Goal: Task Accomplishment & Management: Use online tool/utility

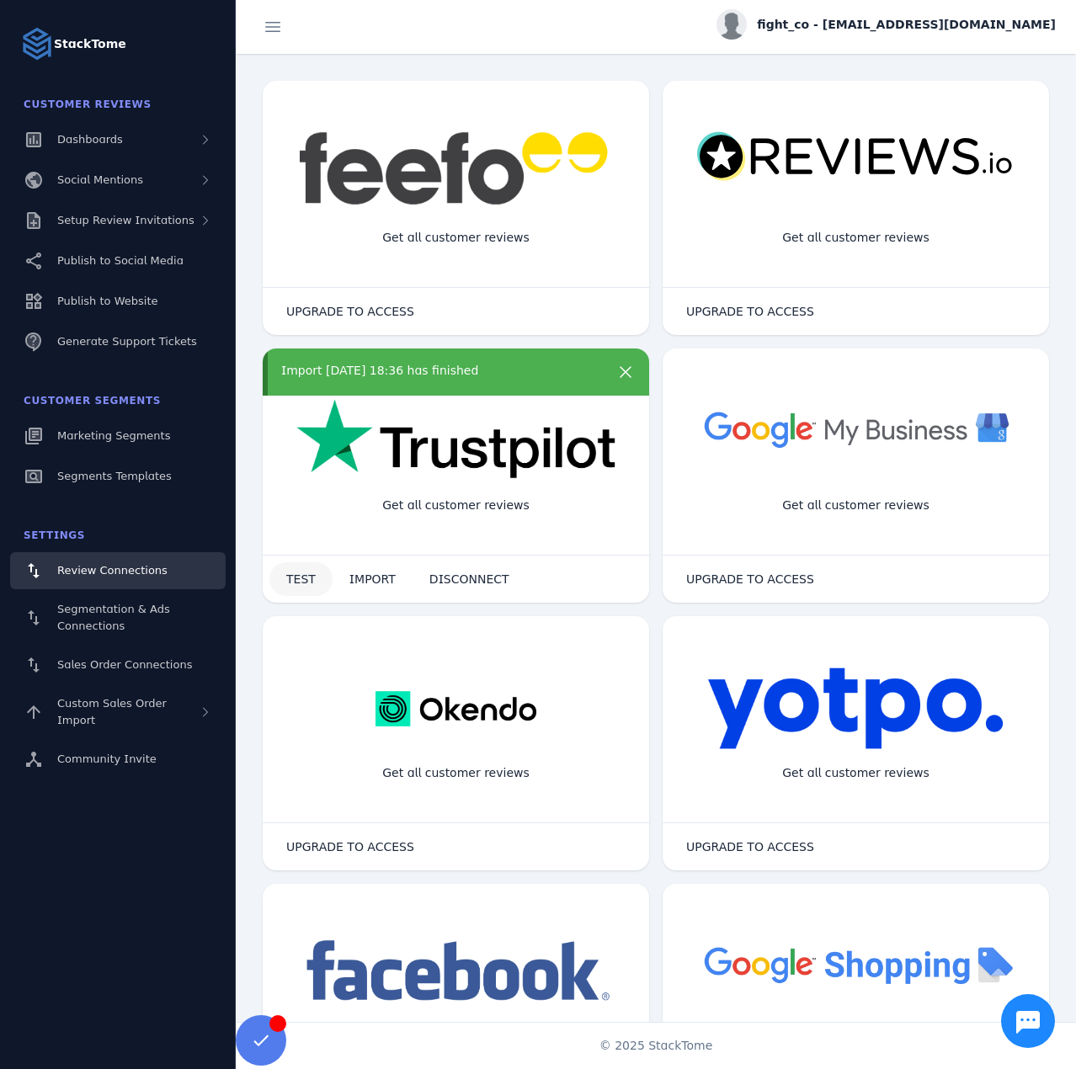
click at [300, 588] on span at bounding box center [300, 579] width 63 height 40
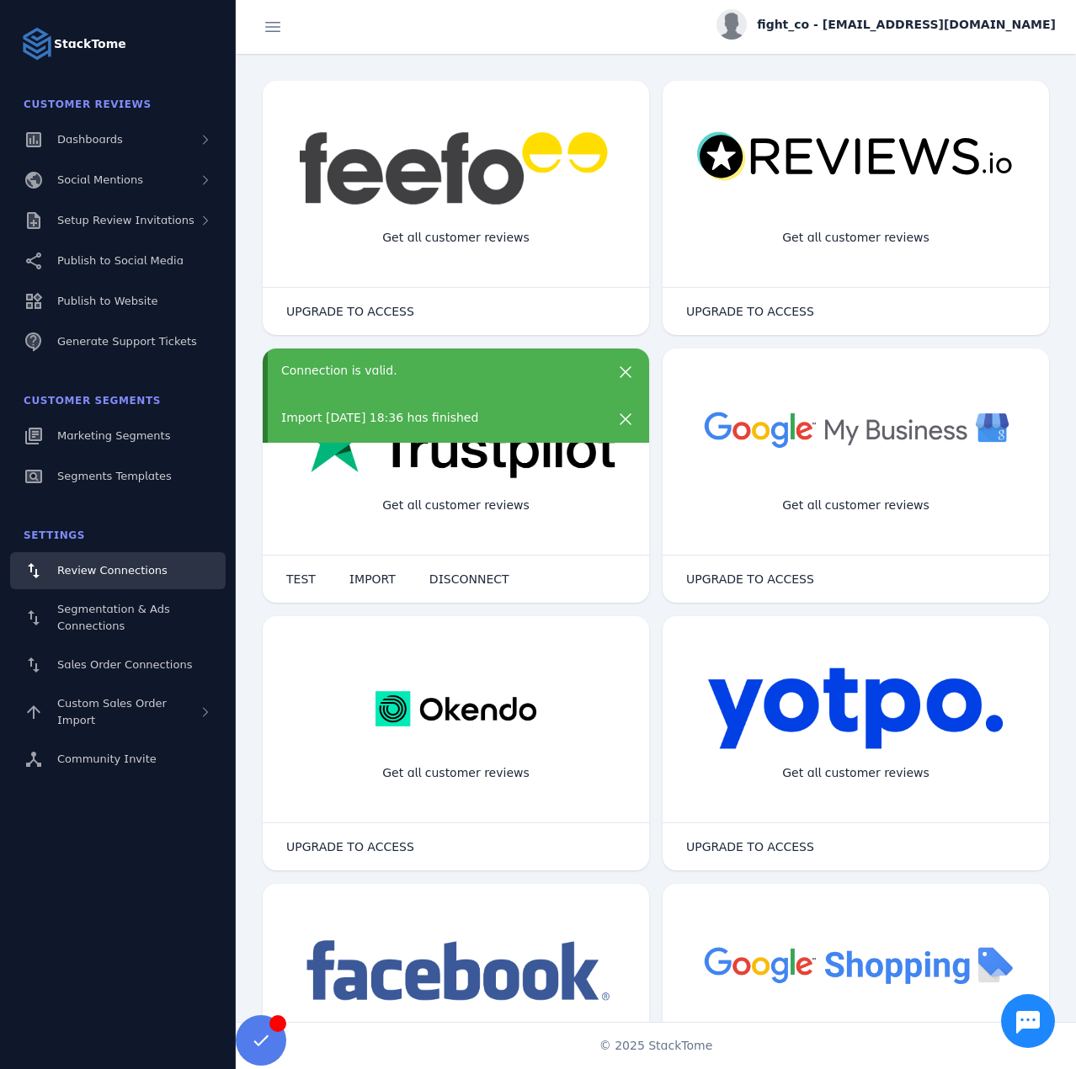
click at [471, 419] on div "Import 01/10/2025 18:36 has finished" at bounding box center [440, 418] width 319 height 18
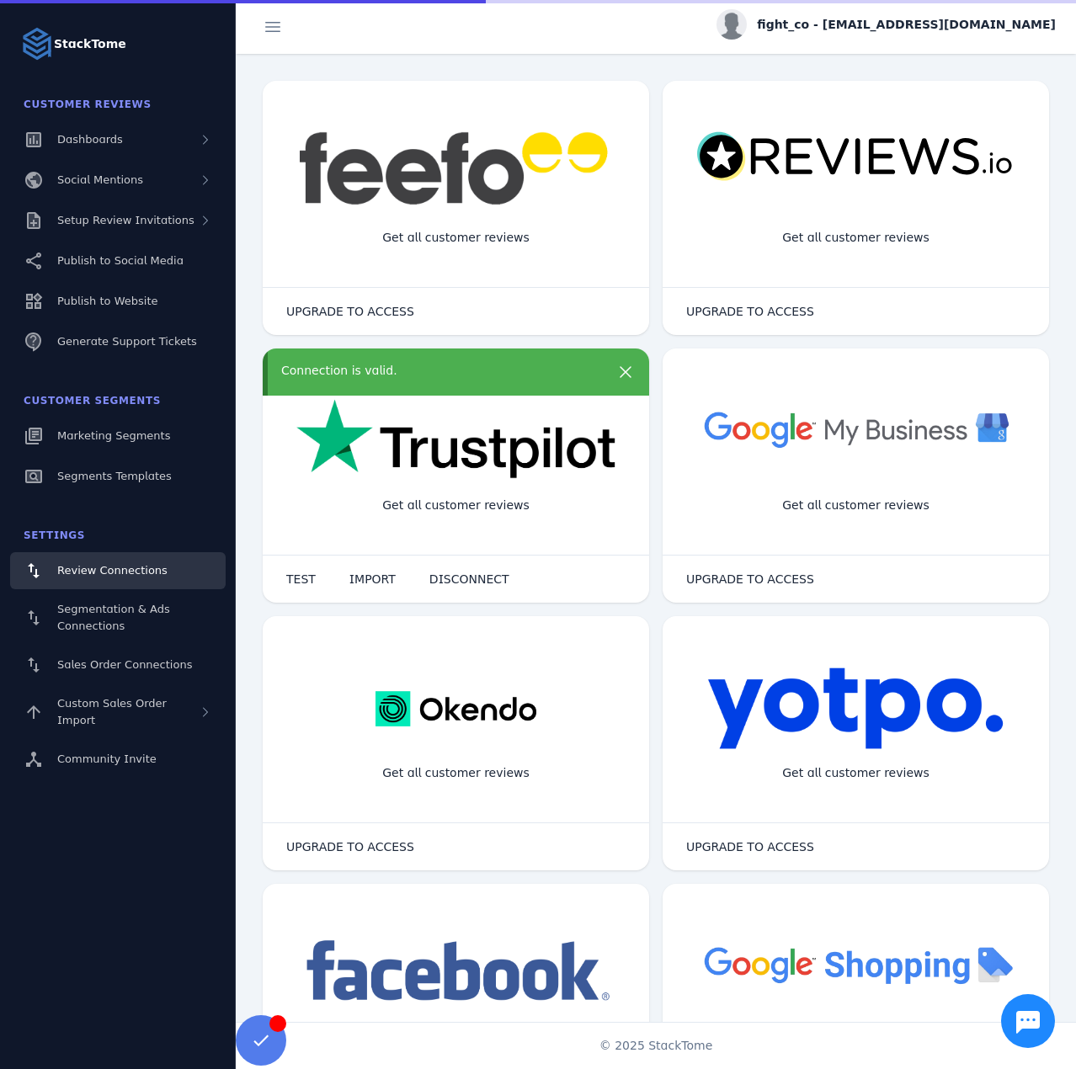
click at [433, 381] on div "Connection is valid." at bounding box center [456, 372] width 386 height 47
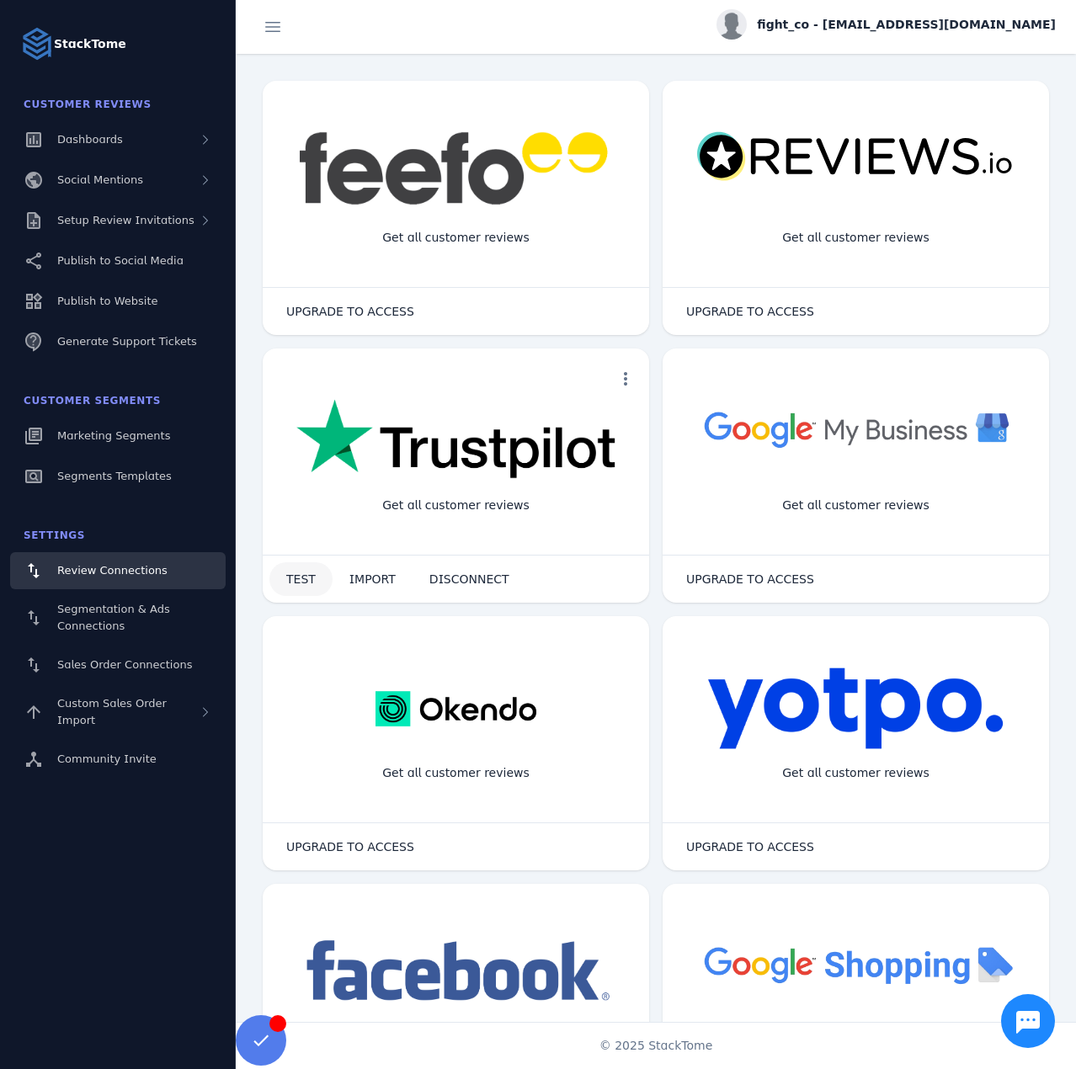
click at [317, 583] on span at bounding box center [300, 579] width 63 height 40
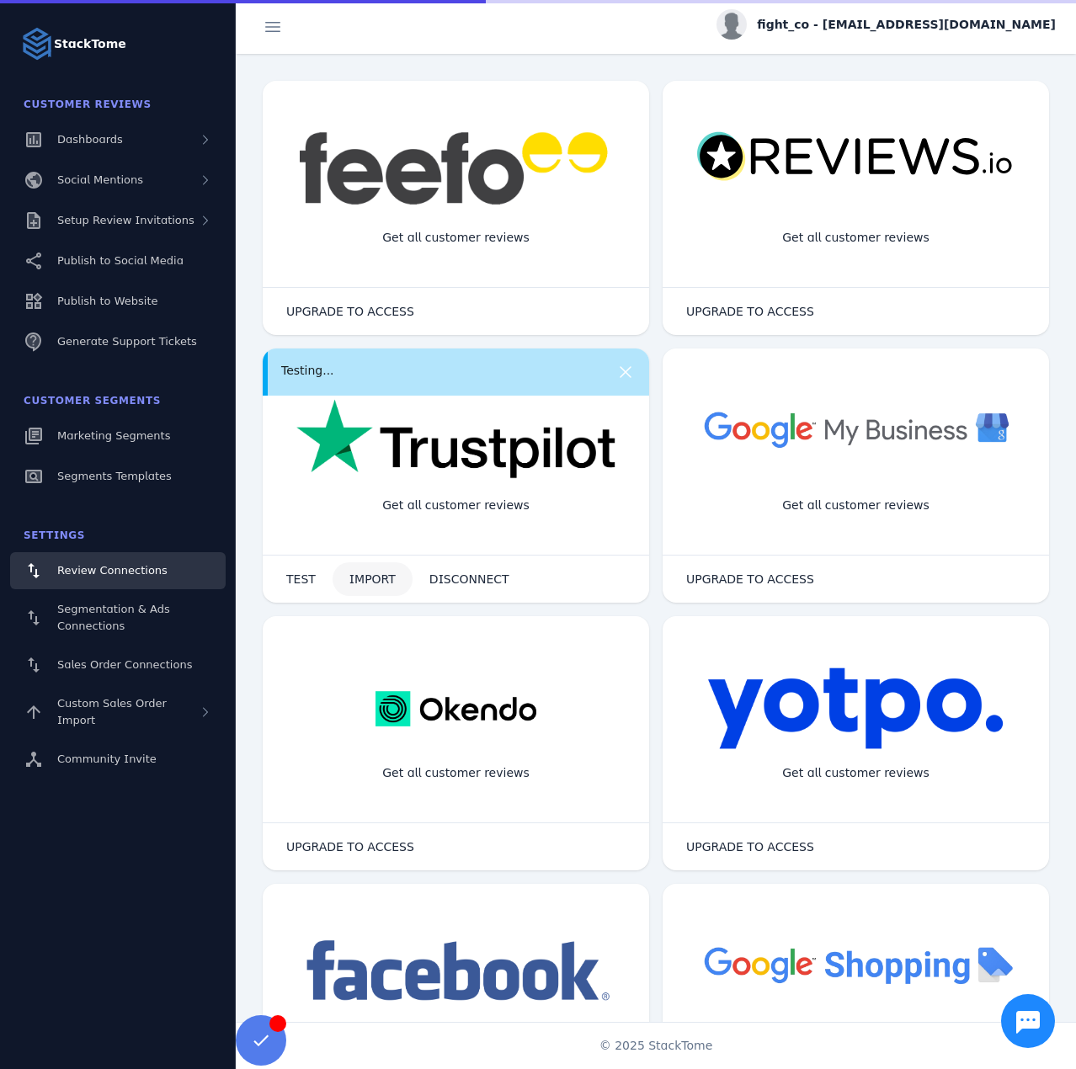
click at [355, 580] on span "IMPORT" at bounding box center [372, 579] width 46 height 12
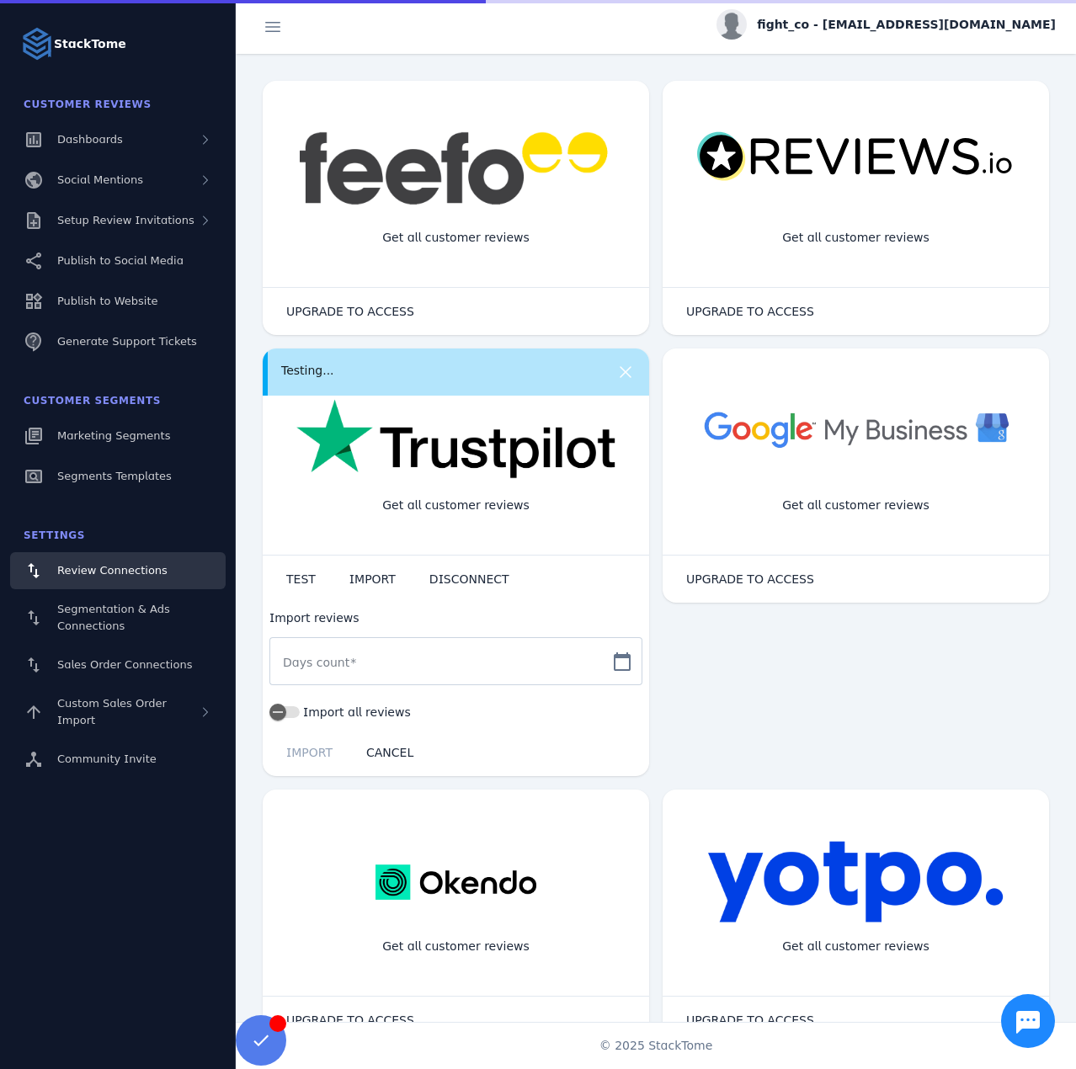
click at [349, 663] on span at bounding box center [352, 662] width 7 height 13
click at [341, 663] on input "Days count" at bounding box center [441, 662] width 316 height 20
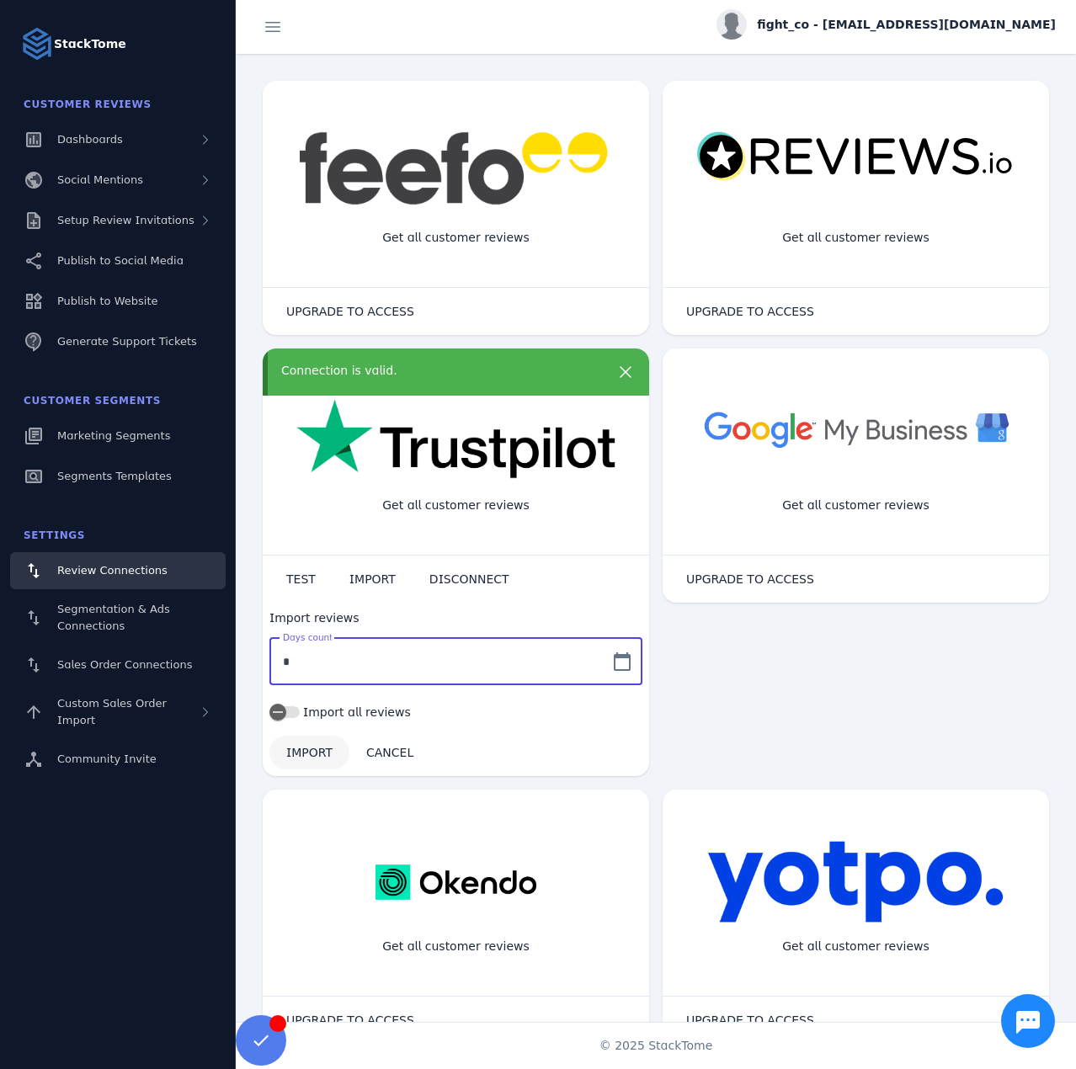
type input "*"
click at [306, 747] on span "IMPORT" at bounding box center [309, 753] width 46 height 12
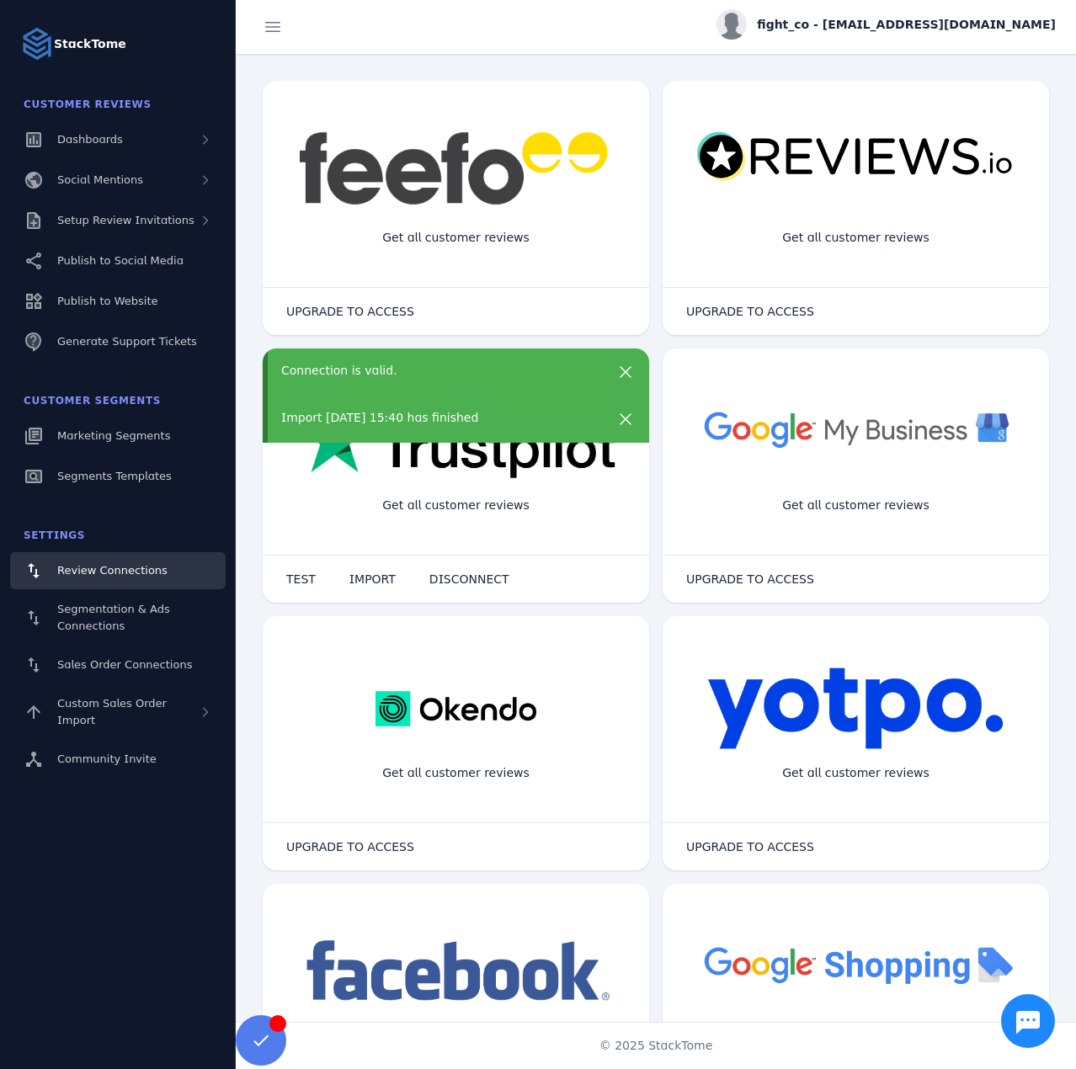
click at [914, 23] on span "fight_co - cs_fight@stacktome.com" at bounding box center [906, 25] width 299 height 18
click at [80, 662] on div at bounding box center [538, 534] width 1076 height 1069
click at [100, 662] on span "Sales Order Connections" at bounding box center [124, 664] width 135 height 13
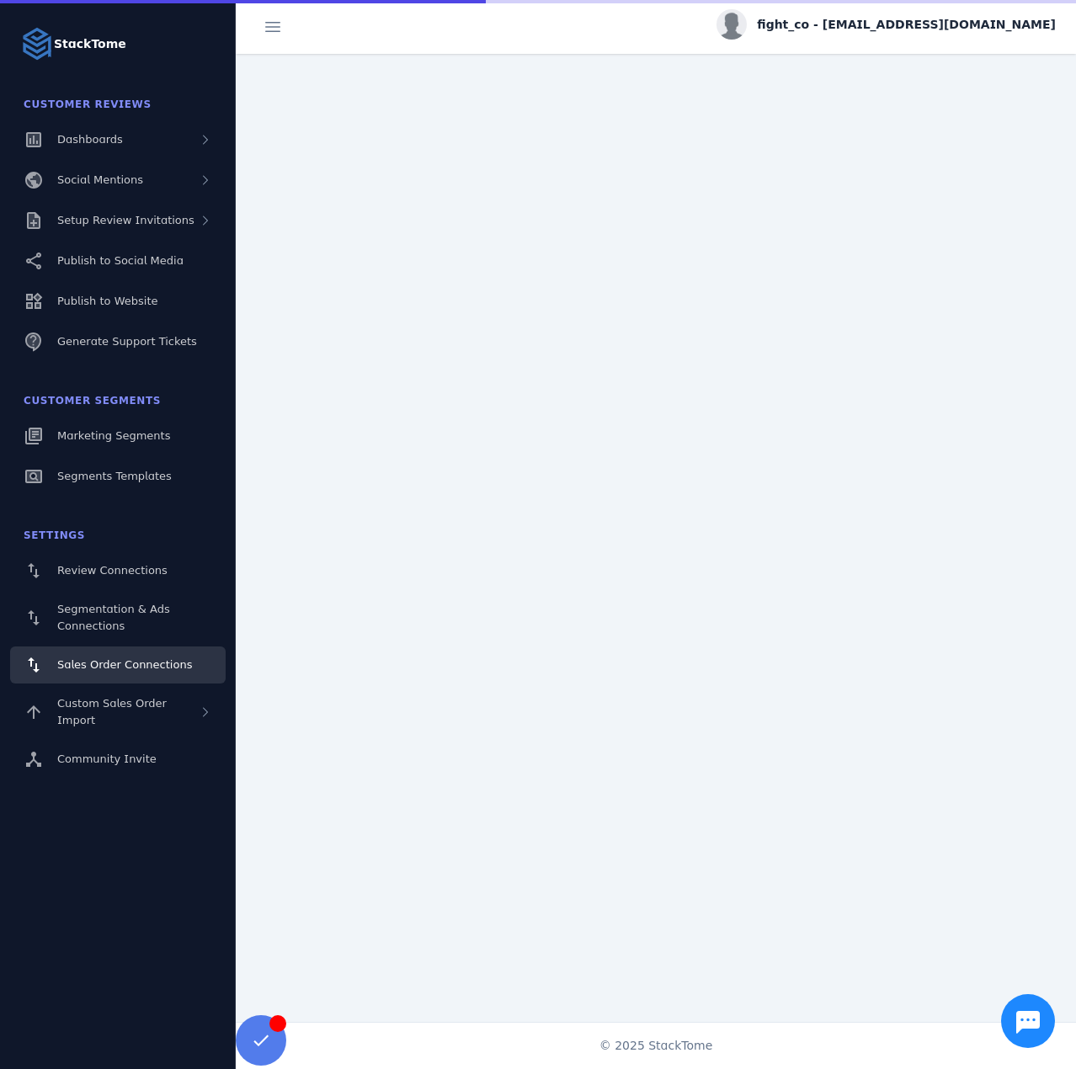
click at [913, 23] on span "fight_co - cs_fight@stacktome.com" at bounding box center [906, 25] width 299 height 18
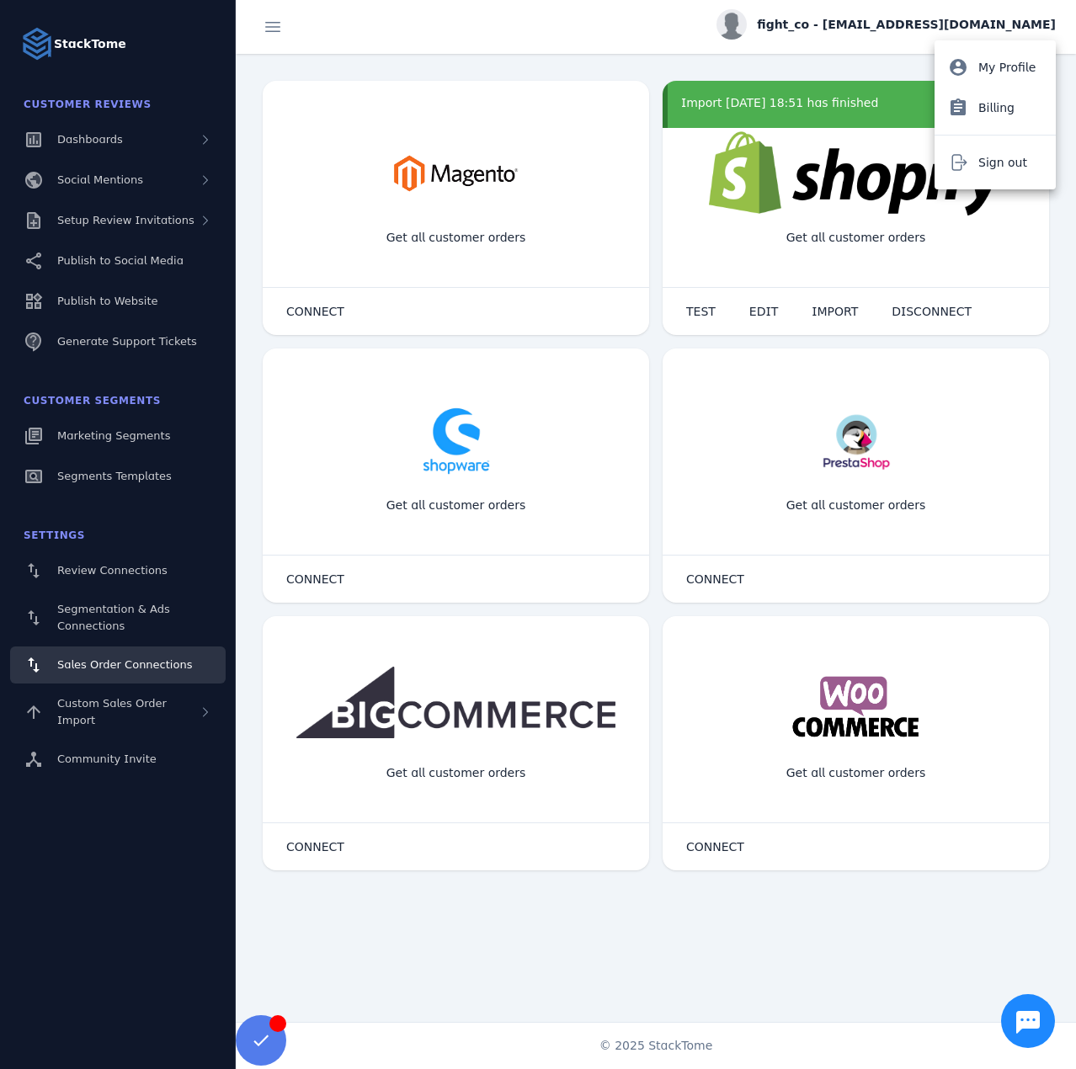
click at [709, 321] on div at bounding box center [538, 534] width 1076 height 1069
click at [706, 321] on span at bounding box center [700, 311] width 63 height 40
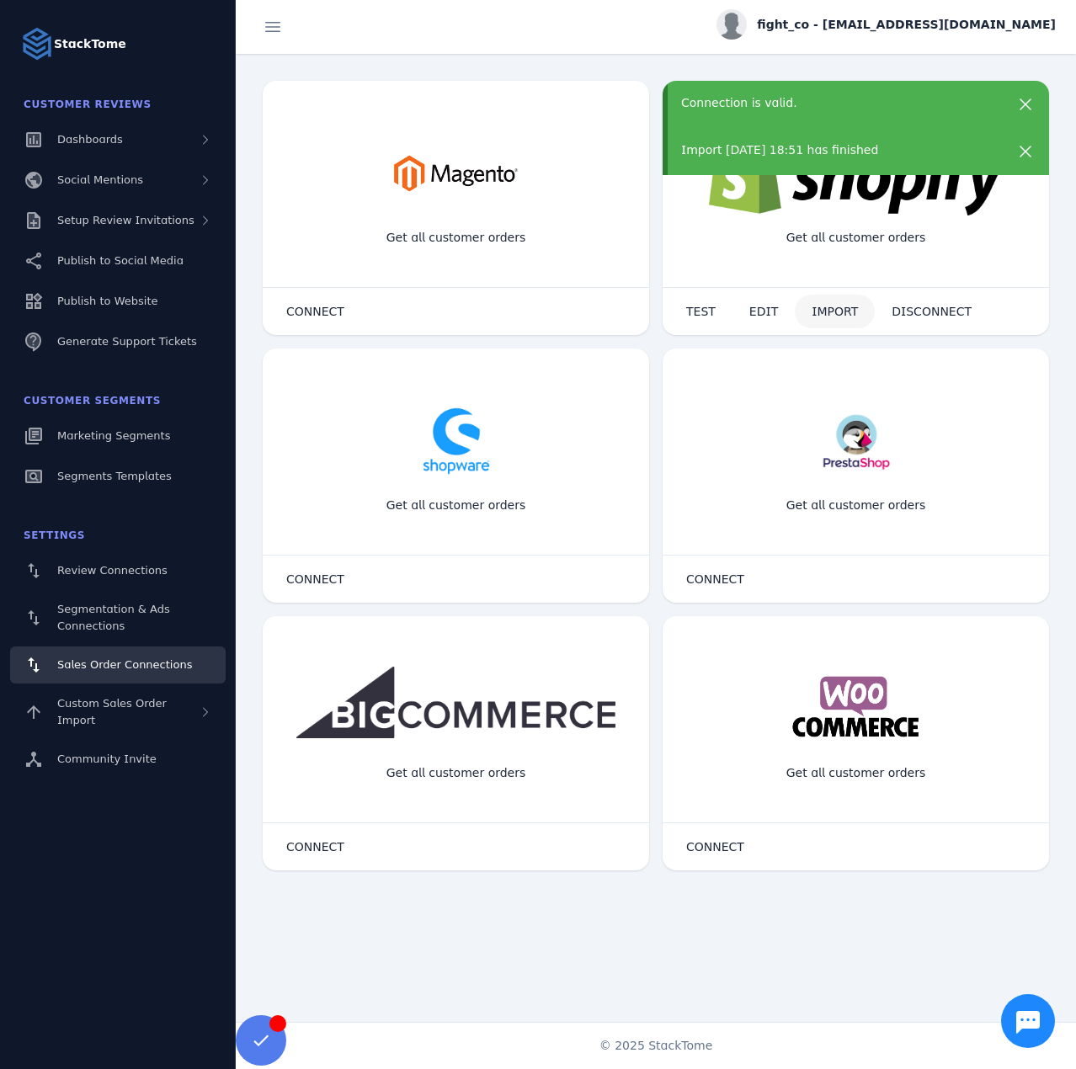
click at [818, 313] on span "IMPORT" at bounding box center [835, 312] width 46 height 12
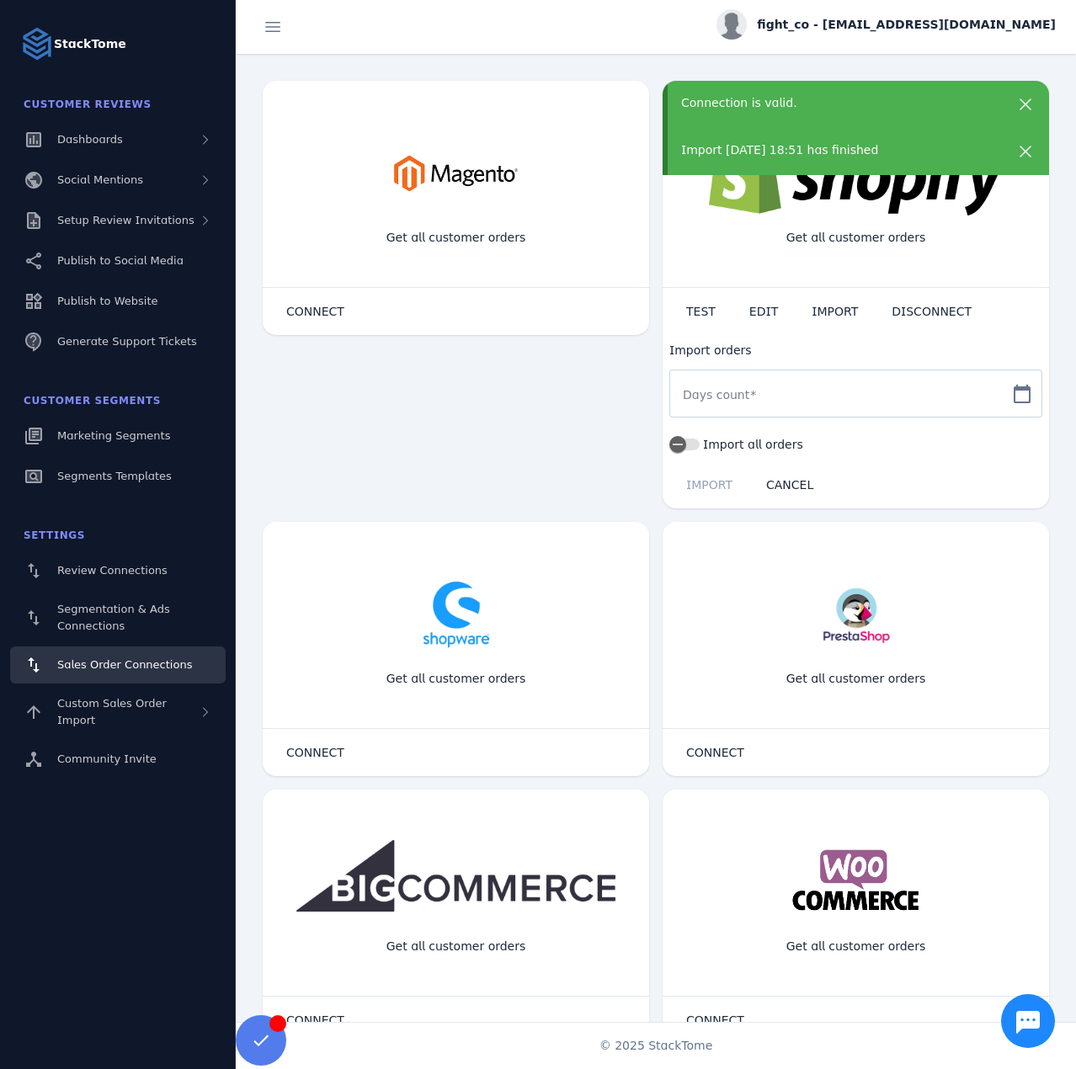
click at [712, 441] on label "Import all orders" at bounding box center [752, 444] width 104 height 20
click at [700, 441] on button "Import all orders" at bounding box center [684, 445] width 30 height 12
click at [714, 481] on span "IMPORT" at bounding box center [709, 485] width 46 height 12
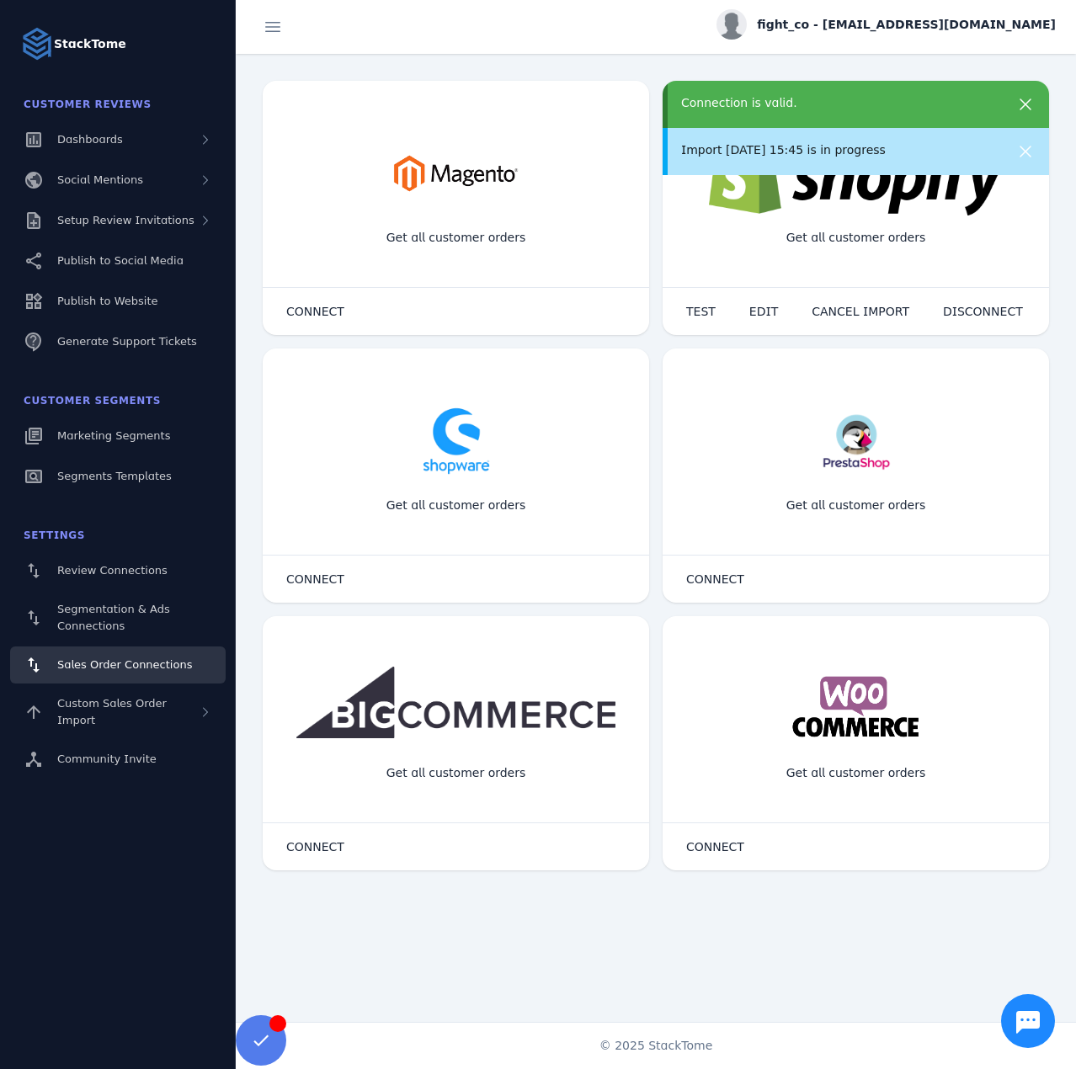
click at [725, 111] on div "Connection is valid." at bounding box center [840, 103] width 319 height 18
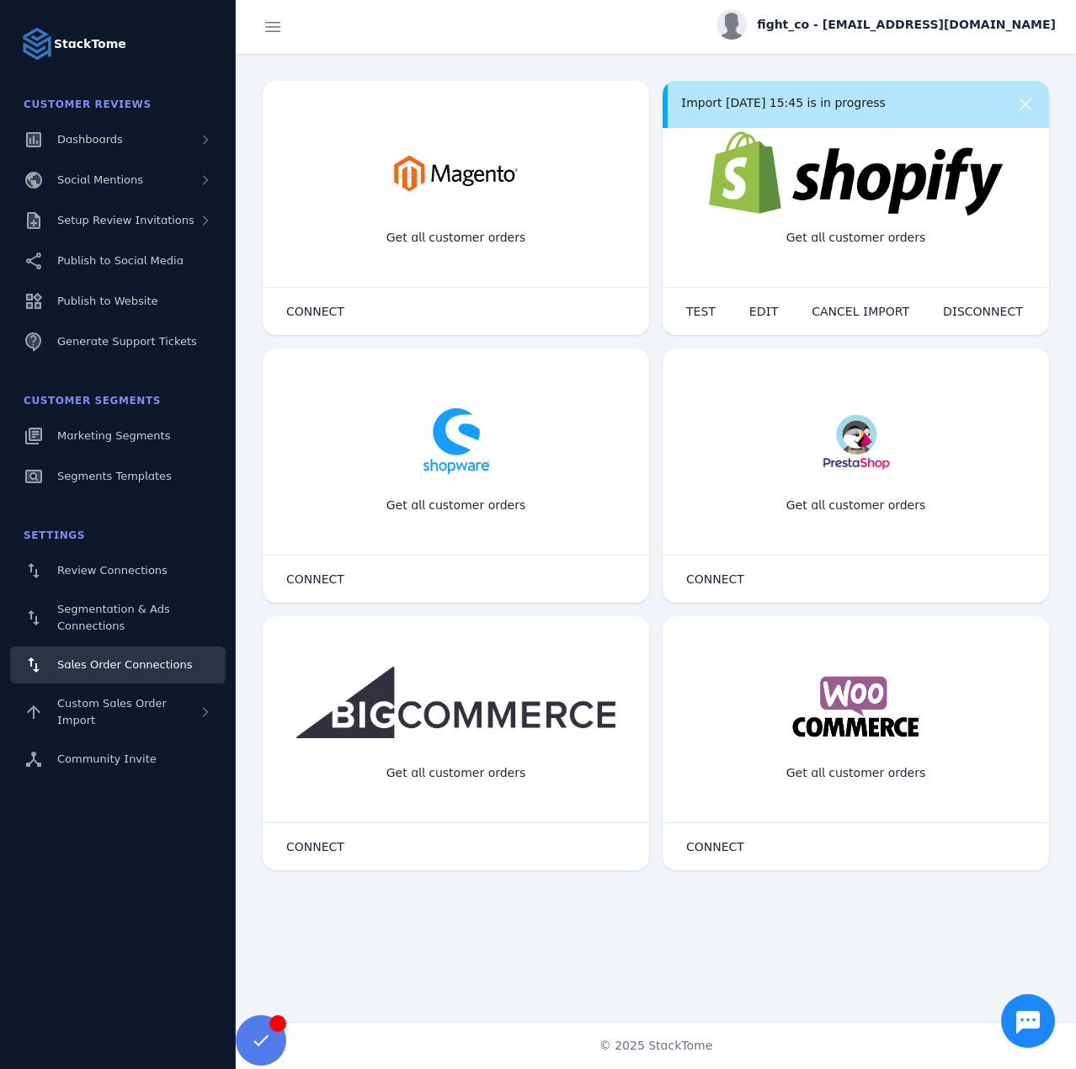
click at [912, 13] on div "fight_co - cs_fight@stacktome.com" at bounding box center [885, 24] width 339 height 30
click at [979, 173] on button "Sign out" at bounding box center [994, 162] width 121 height 40
